Goal: Transaction & Acquisition: Purchase product/service

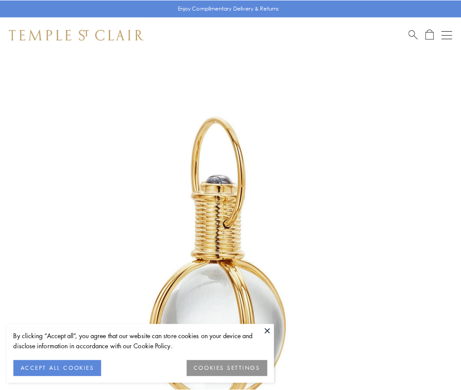
scroll to position [229, 0]
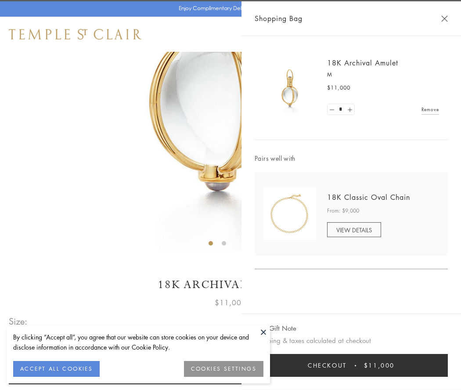
click at [352, 366] on button "Checkout $11,000" at bounding box center [351, 365] width 193 height 23
